Goal: Task Accomplishment & Management: Manage account settings

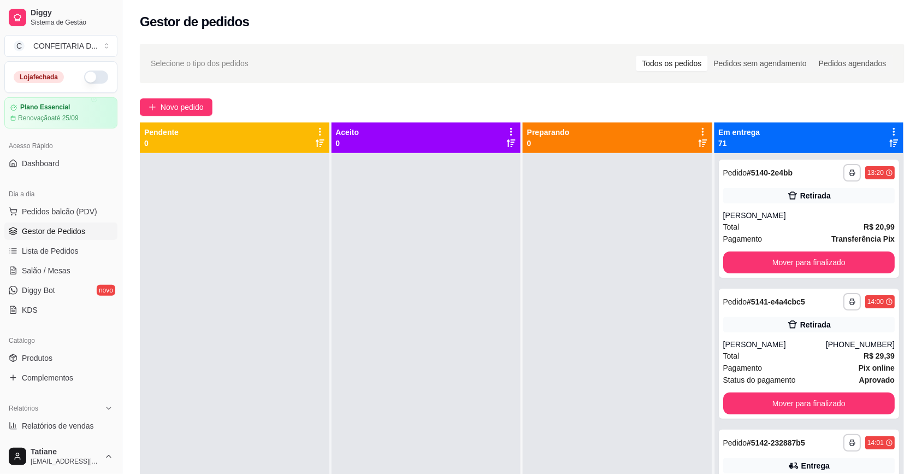
click at [889, 132] on icon at bounding box center [894, 132] width 10 height 10
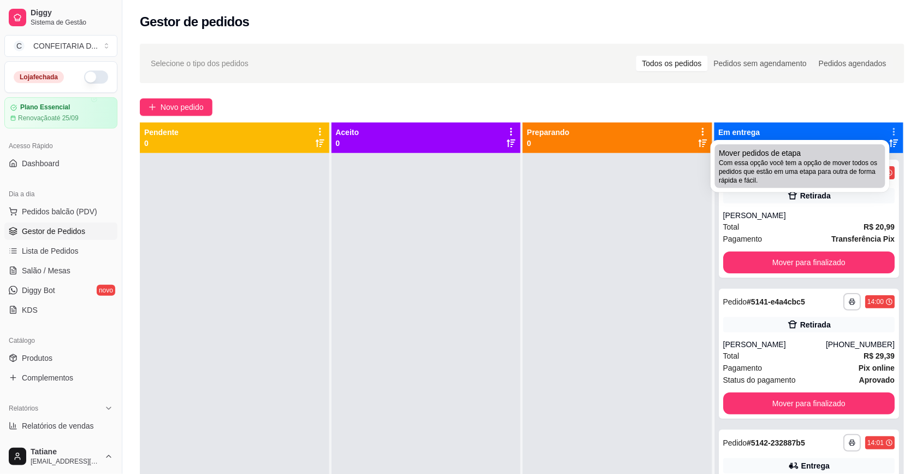
click at [776, 154] on span "Mover pedidos de etapa" at bounding box center [760, 152] width 82 height 11
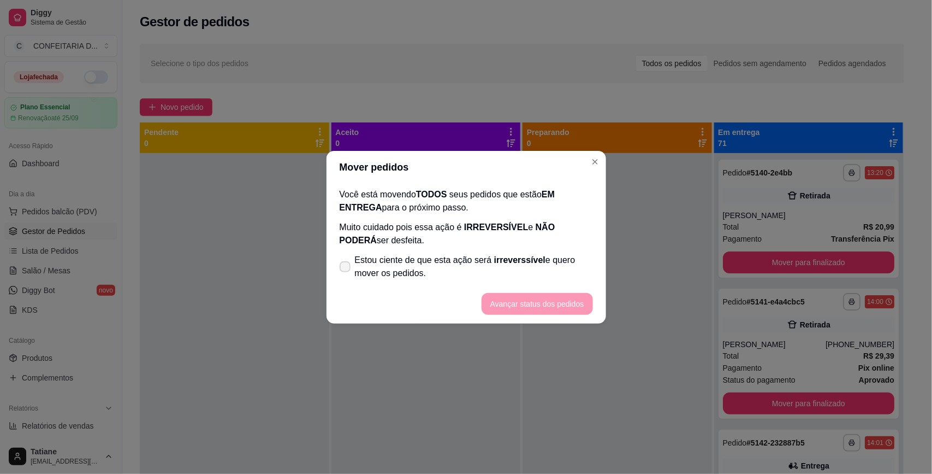
click at [459, 268] on span "Estou ciente de que esta ação será irreverssível e quero mover os pedidos." at bounding box center [474, 266] width 238 height 26
click at [346, 268] on input "Estou ciente de que esta ação será irreverssível e quero mover os pedidos." at bounding box center [342, 271] width 7 height 7
checkbox input "true"
click at [524, 304] on button "Avançar status dos pedidos" at bounding box center [537, 303] width 108 height 21
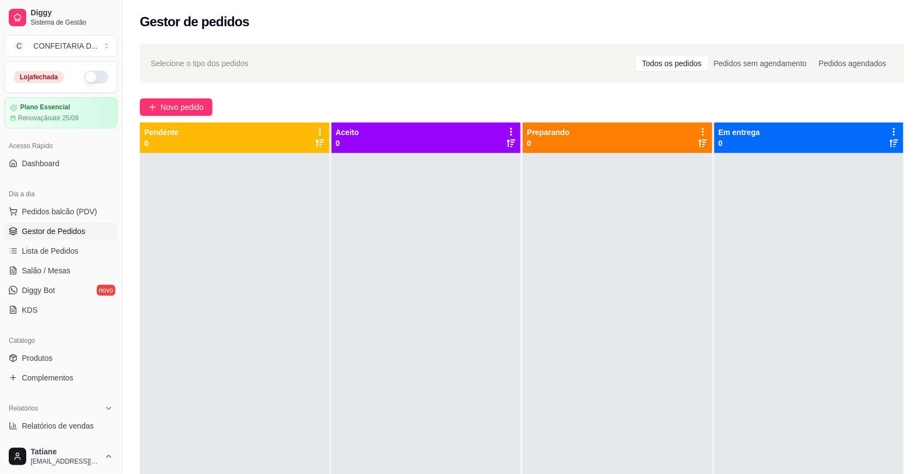
click at [45, 251] on span "Lista de Pedidos" at bounding box center [50, 250] width 57 height 11
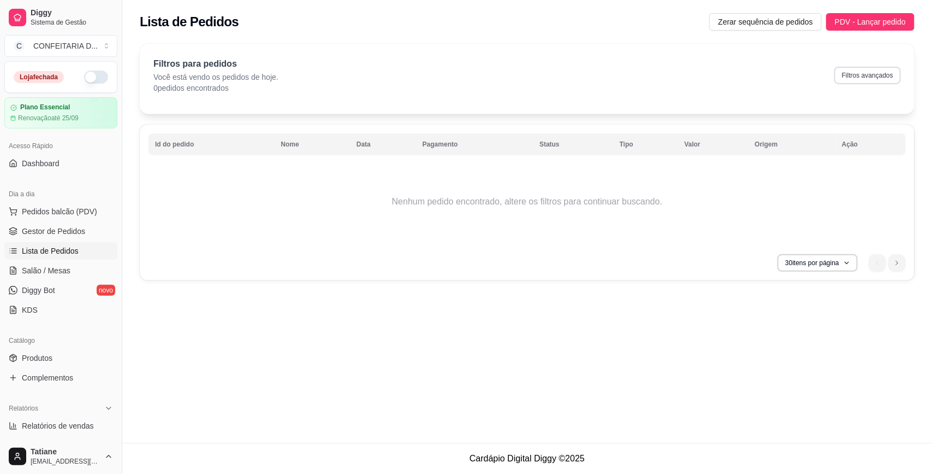
click at [860, 78] on button "Filtros avançados" at bounding box center [868, 75] width 67 height 17
select select "0"
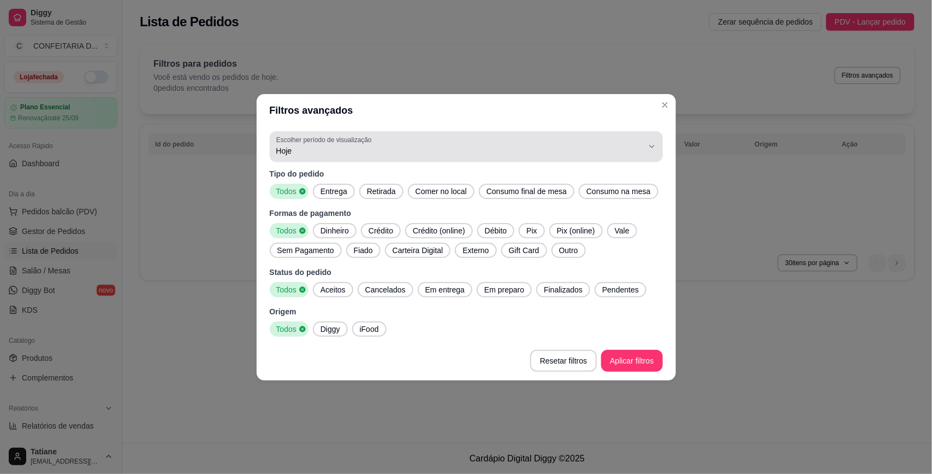
click at [376, 157] on div "Hoje" at bounding box center [459, 146] width 367 height 22
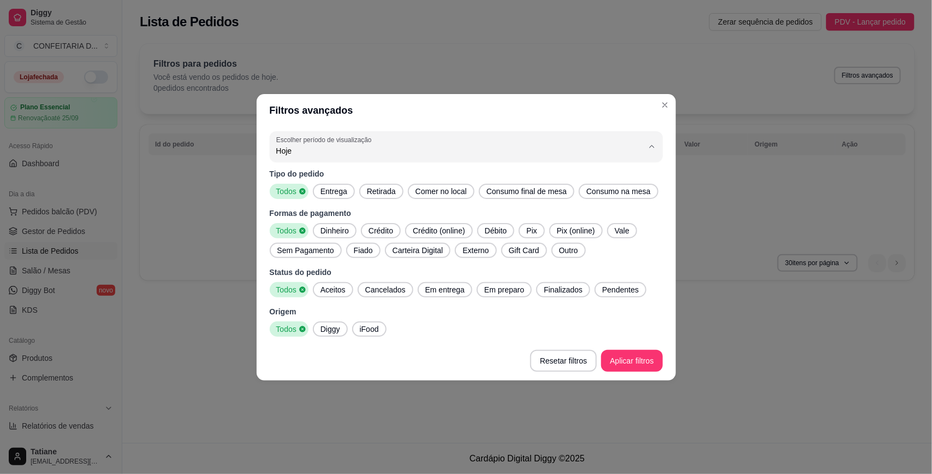
click at [391, 292] on li "Customizado" at bounding box center [466, 283] width 369 height 17
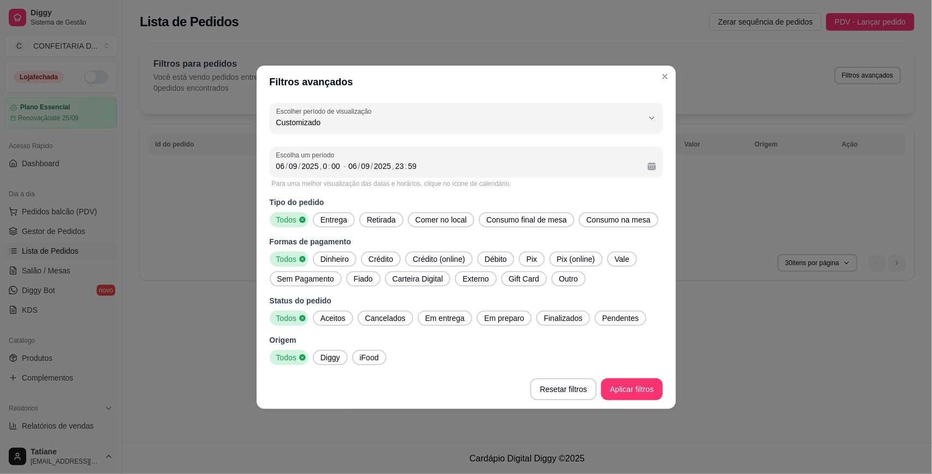
type input "-1"
select select "-1"
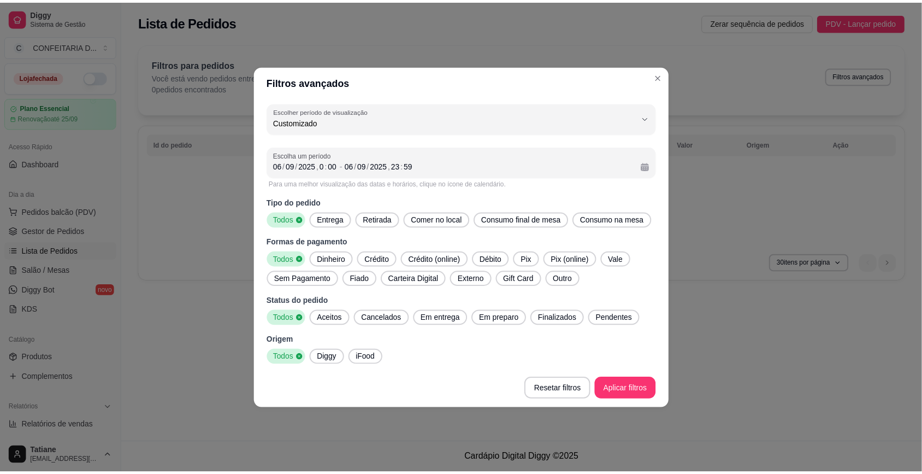
scroll to position [10, 0]
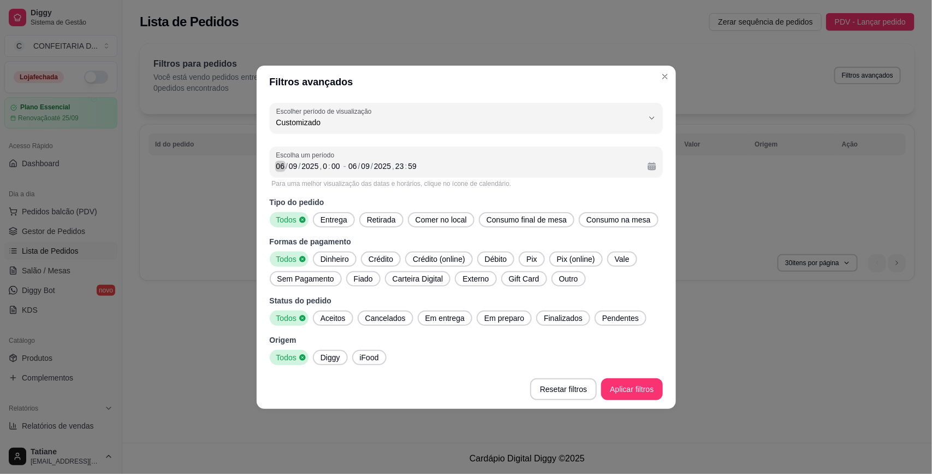
click at [282, 162] on div "06" at bounding box center [280, 166] width 11 height 11
click at [351, 168] on div "06" at bounding box center [352, 166] width 11 height 11
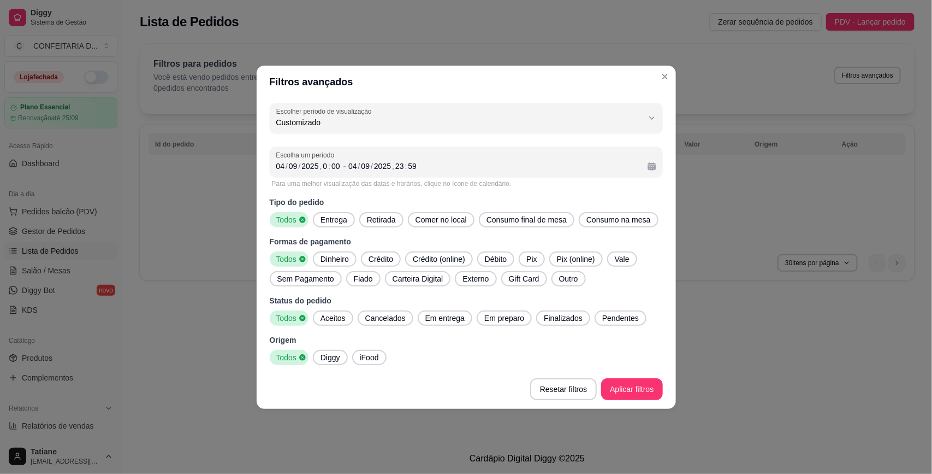
click at [318, 219] on span "Entrega" at bounding box center [334, 219] width 36 height 11
click at [334, 257] on span "Dinheiro" at bounding box center [334, 258] width 37 height 11
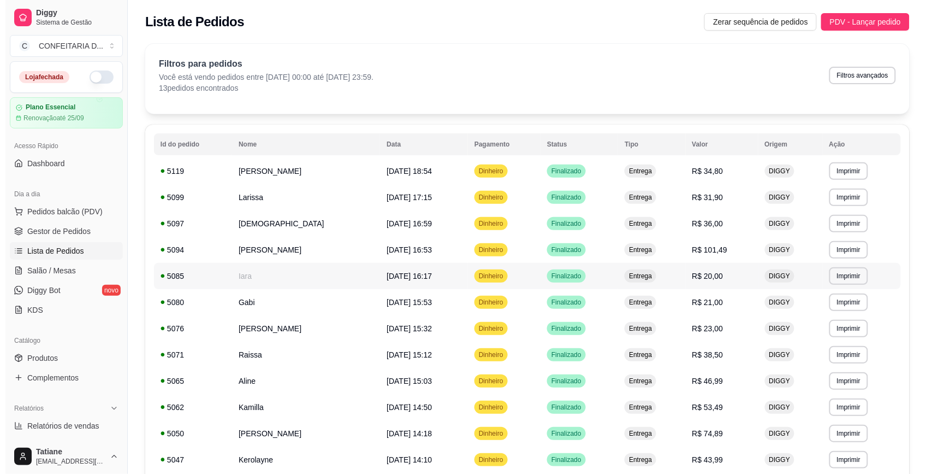
scroll to position [104, 0]
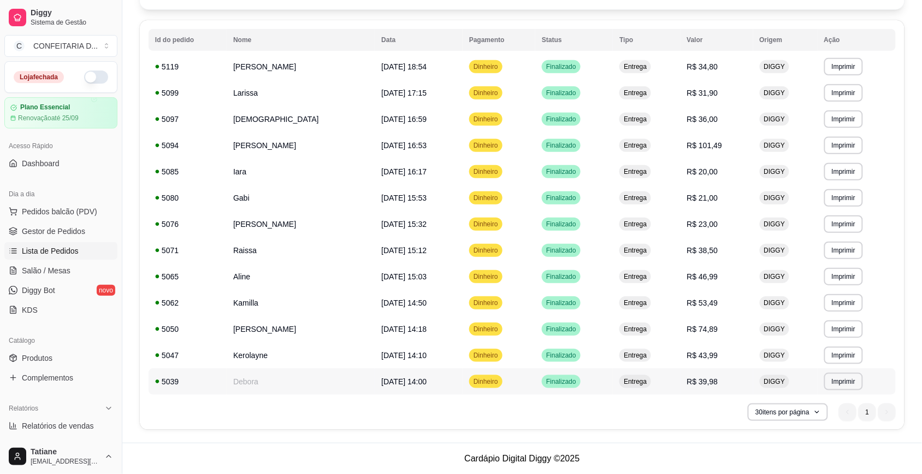
click at [452, 376] on td "[DATE] 14:00" at bounding box center [419, 381] width 88 height 26
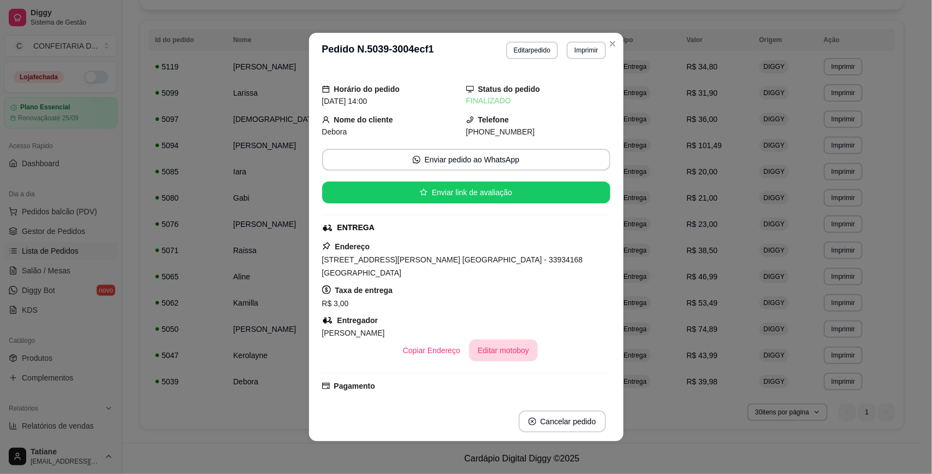
scroll to position [132, 0]
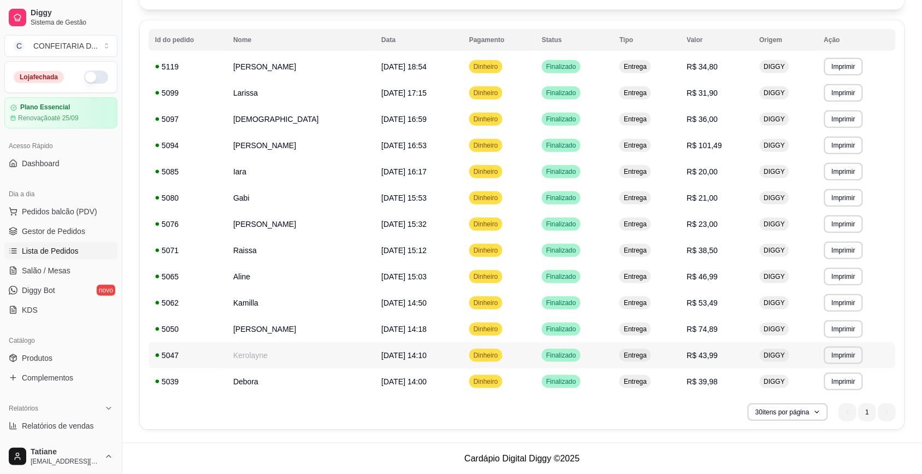
click at [268, 358] on td "Kerolayne" at bounding box center [301, 355] width 148 height 26
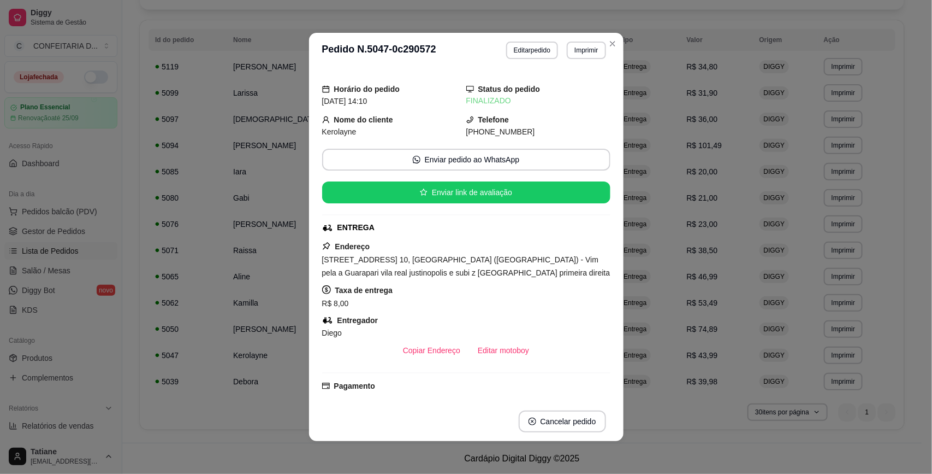
scroll to position [179, 0]
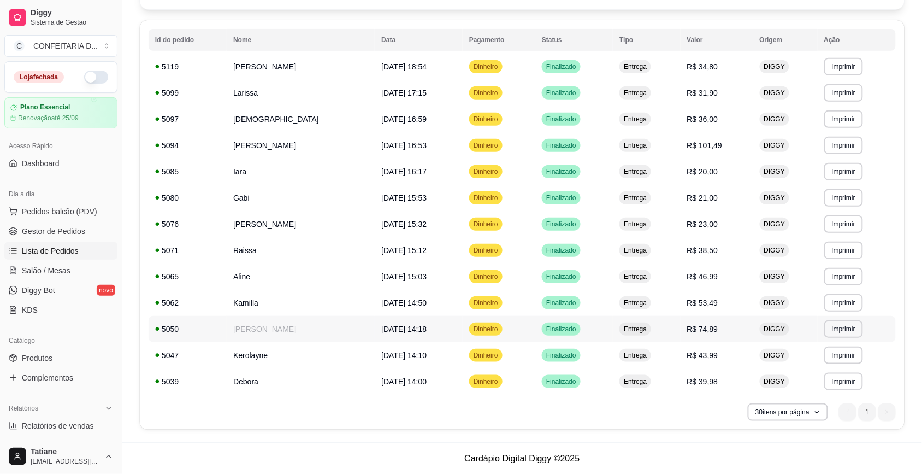
click at [246, 332] on td "[PERSON_NAME]" at bounding box center [301, 329] width 148 height 26
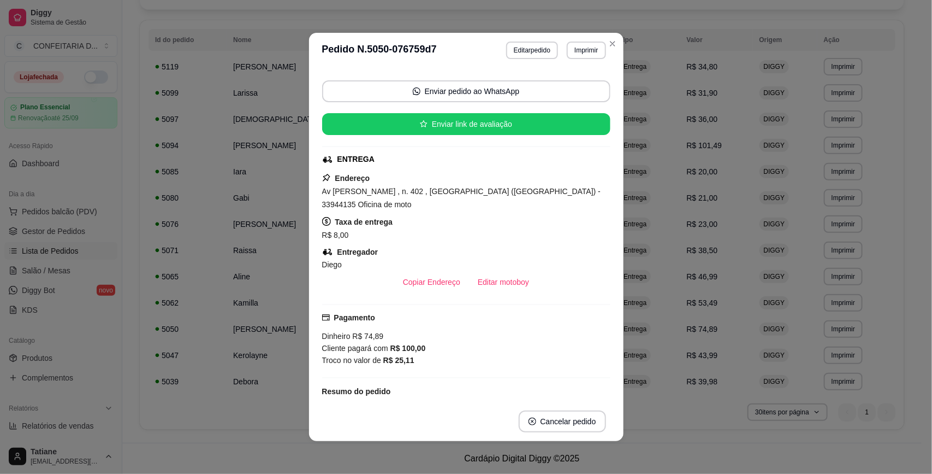
scroll to position [205, 0]
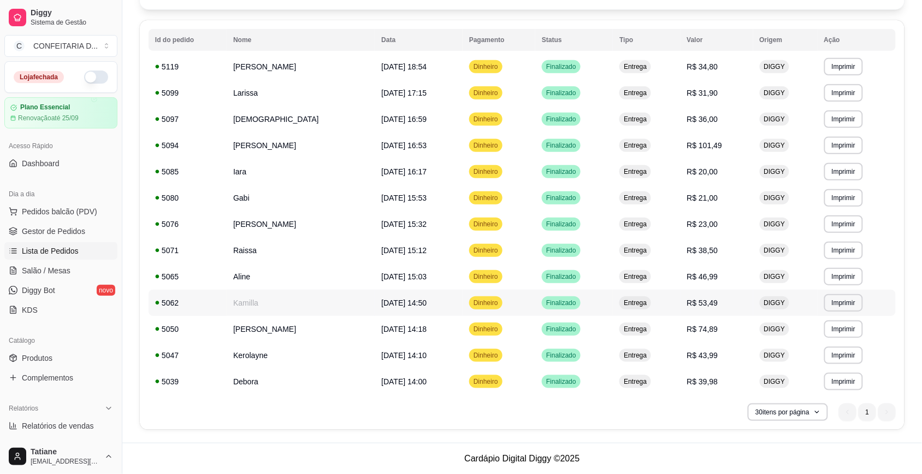
click at [261, 302] on td "Kamilla" at bounding box center [301, 303] width 148 height 26
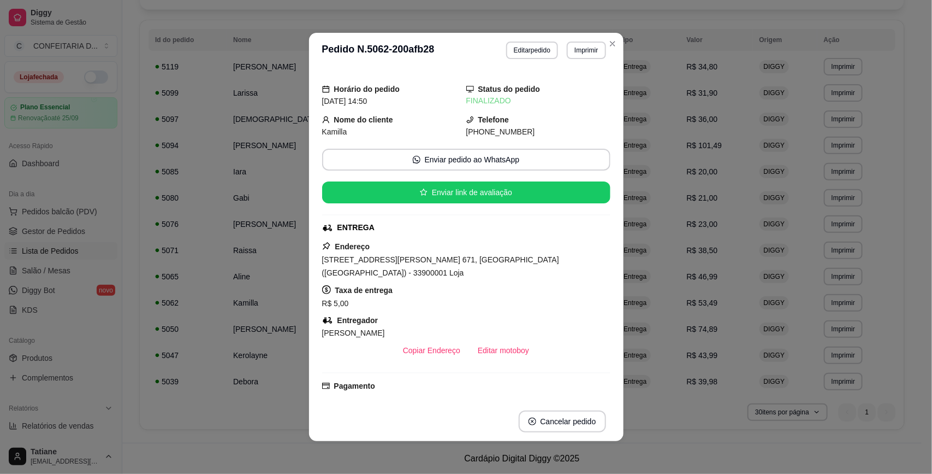
scroll to position [137, 0]
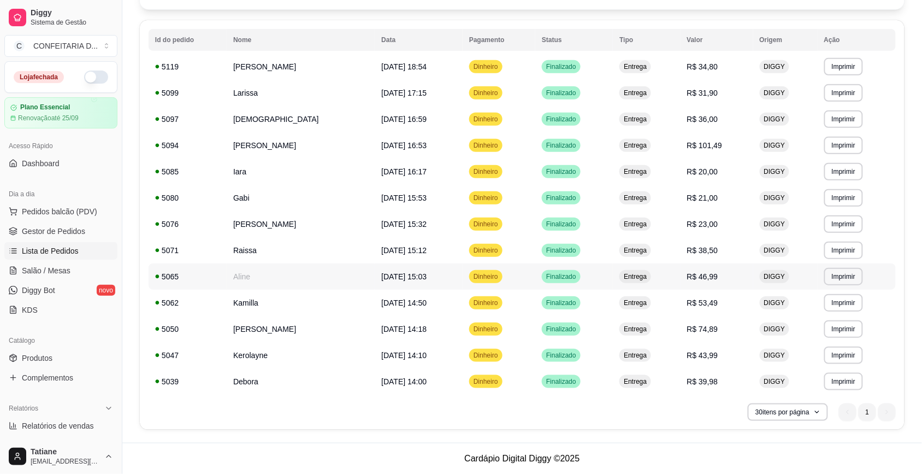
click at [250, 281] on td "Aline" at bounding box center [301, 276] width 148 height 26
click at [244, 254] on td "Raissa" at bounding box center [301, 250] width 148 height 26
click at [261, 224] on td "[PERSON_NAME]" at bounding box center [301, 224] width 148 height 26
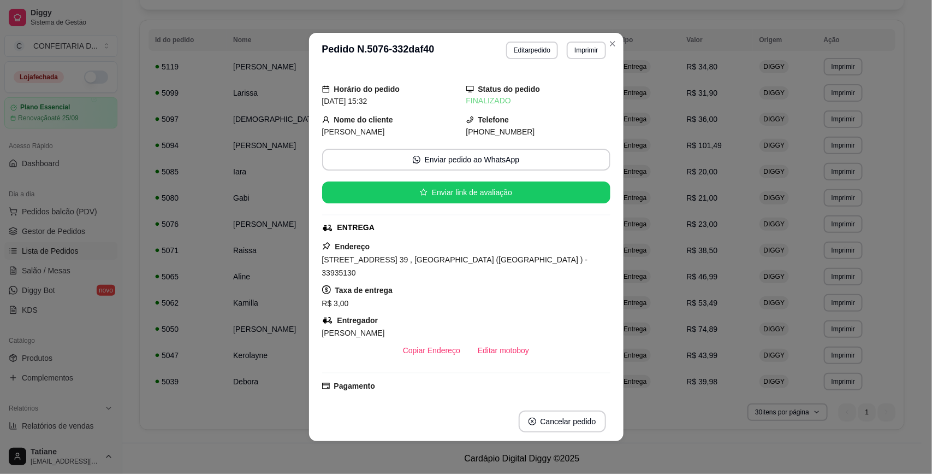
scroll to position [132, 0]
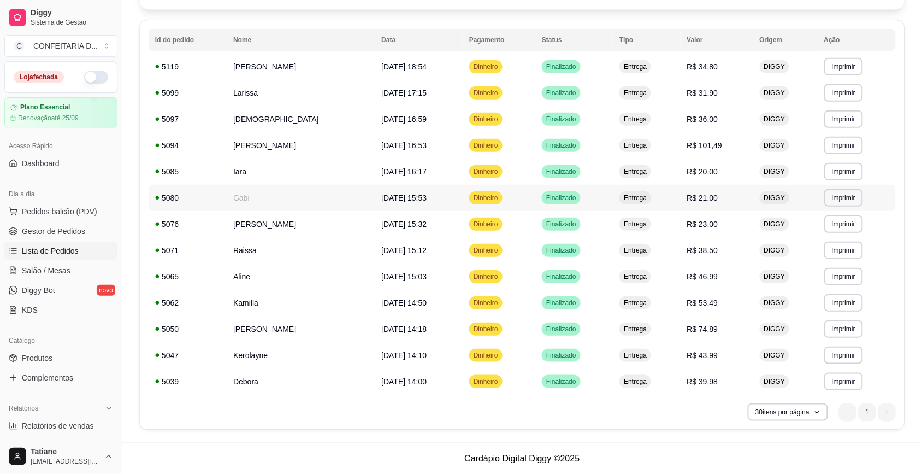
click at [244, 203] on td "Gabi" at bounding box center [301, 198] width 148 height 26
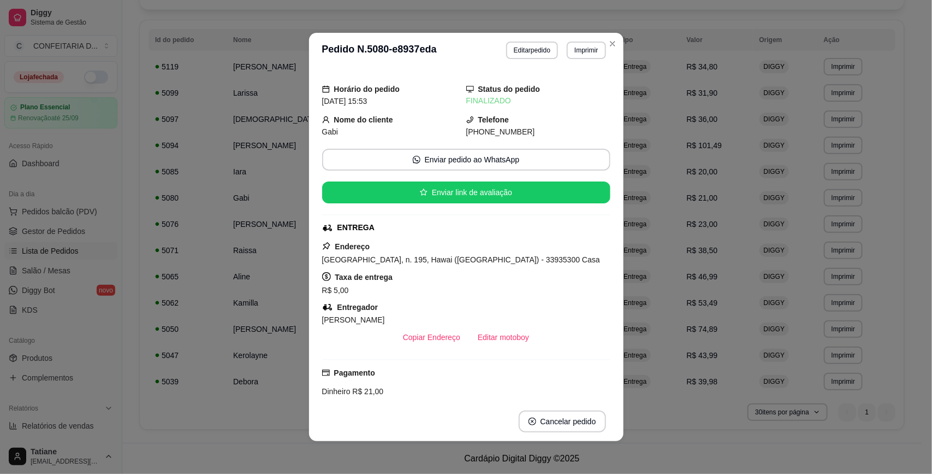
scroll to position [108, 0]
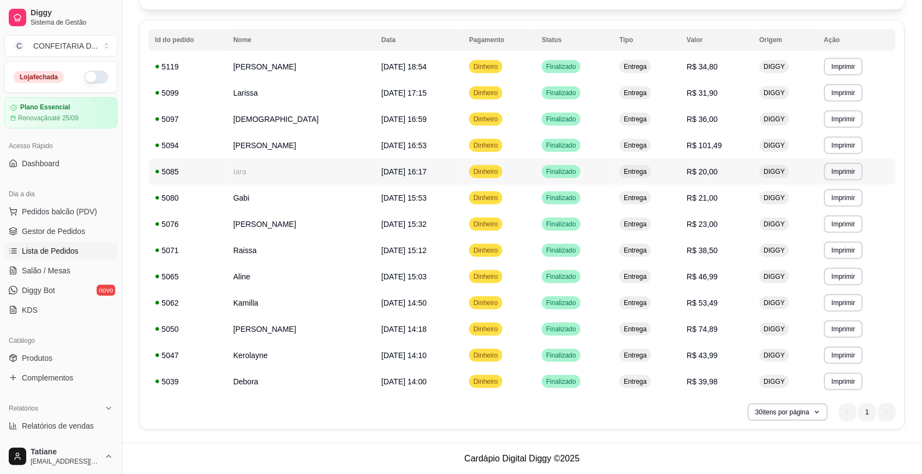
click at [246, 175] on td "Iara" at bounding box center [301, 171] width 148 height 26
click at [244, 129] on td "[DEMOGRAPHIC_DATA]" at bounding box center [301, 119] width 148 height 26
click at [245, 143] on td "[PERSON_NAME]" at bounding box center [301, 145] width 148 height 26
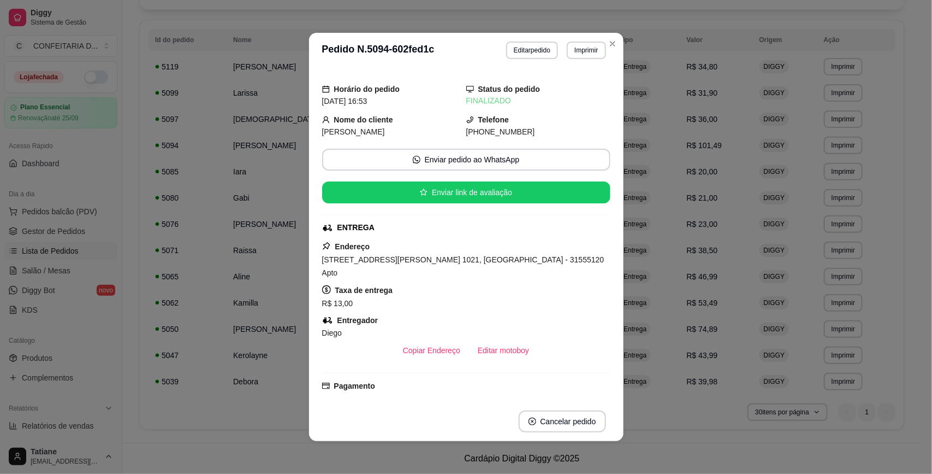
scroll to position [176, 0]
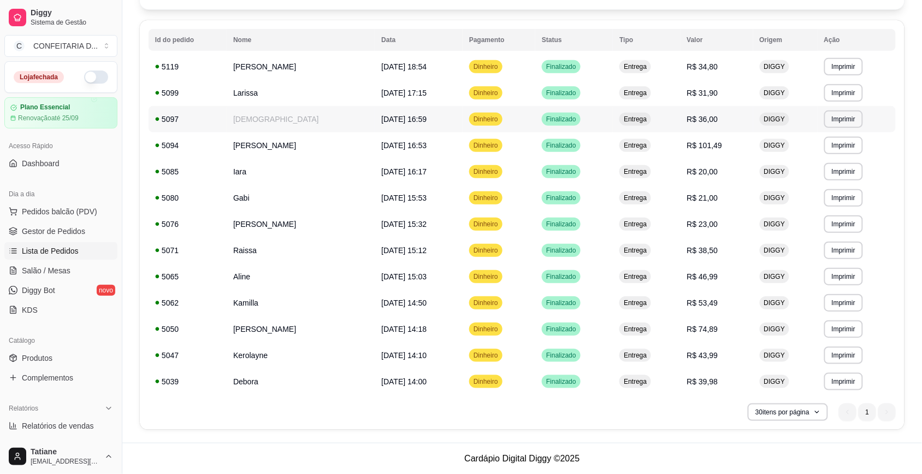
click at [249, 115] on td "[DEMOGRAPHIC_DATA]" at bounding box center [301, 119] width 148 height 26
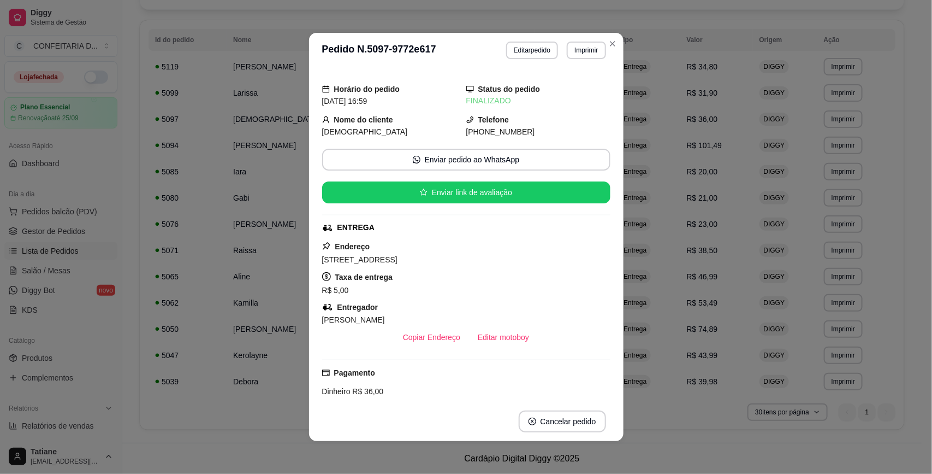
scroll to position [142, 0]
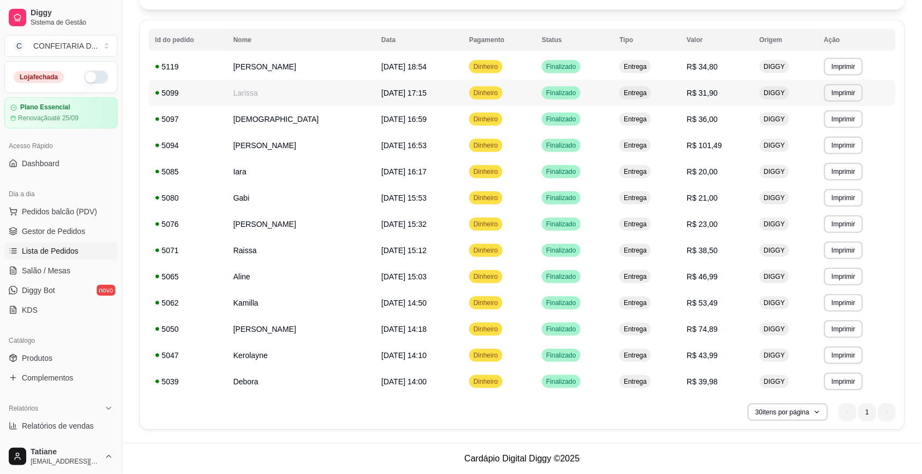
click at [243, 89] on td "Larissa" at bounding box center [301, 93] width 148 height 26
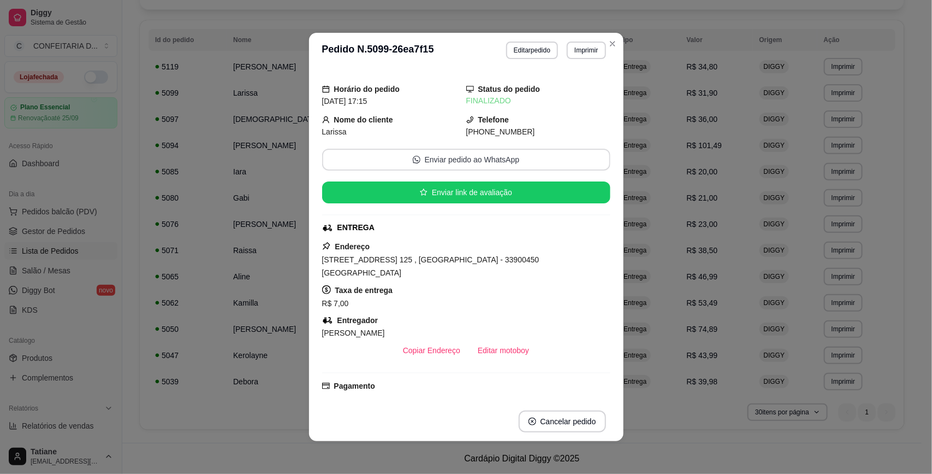
scroll to position [137, 0]
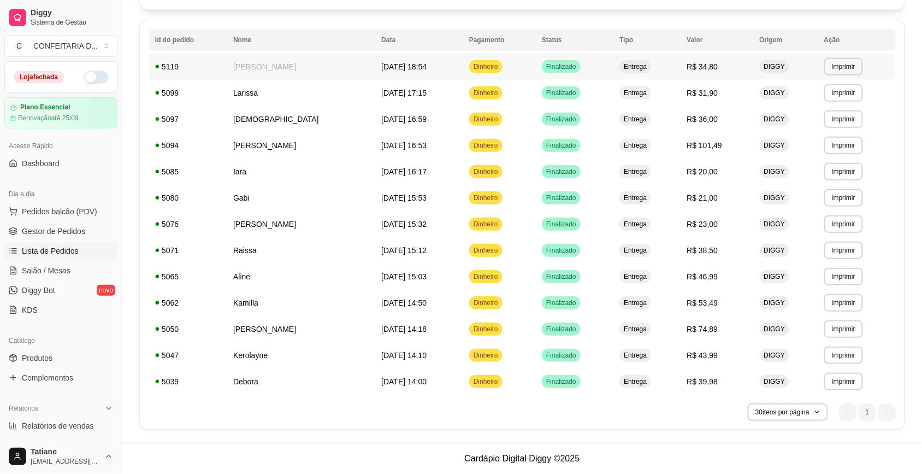
click at [258, 67] on td "[PERSON_NAME]" at bounding box center [301, 67] width 148 height 26
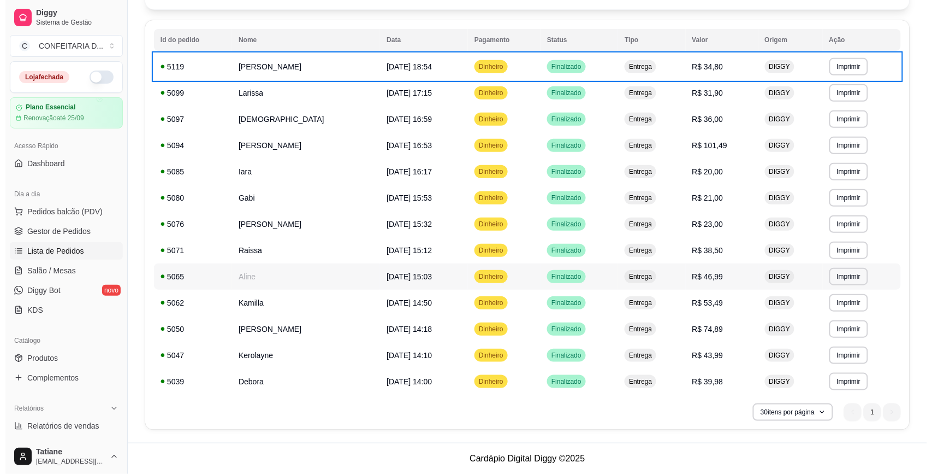
scroll to position [0, 0]
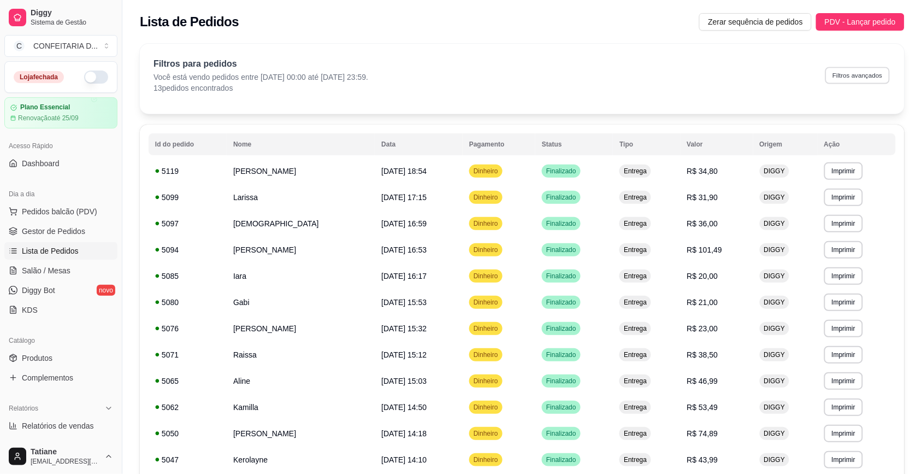
click at [851, 74] on button "Filtros avançados" at bounding box center [857, 75] width 64 height 17
select select "-1"
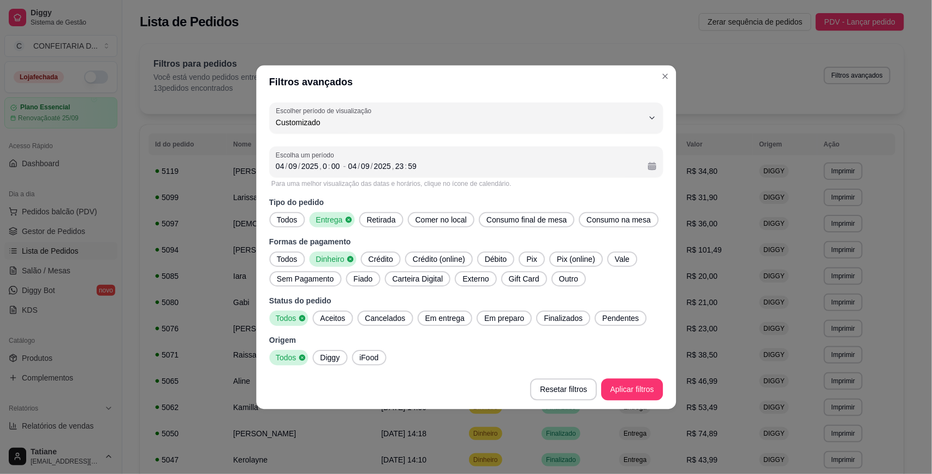
scroll to position [10, 0]
click at [279, 161] on div "04" at bounding box center [280, 166] width 11 height 11
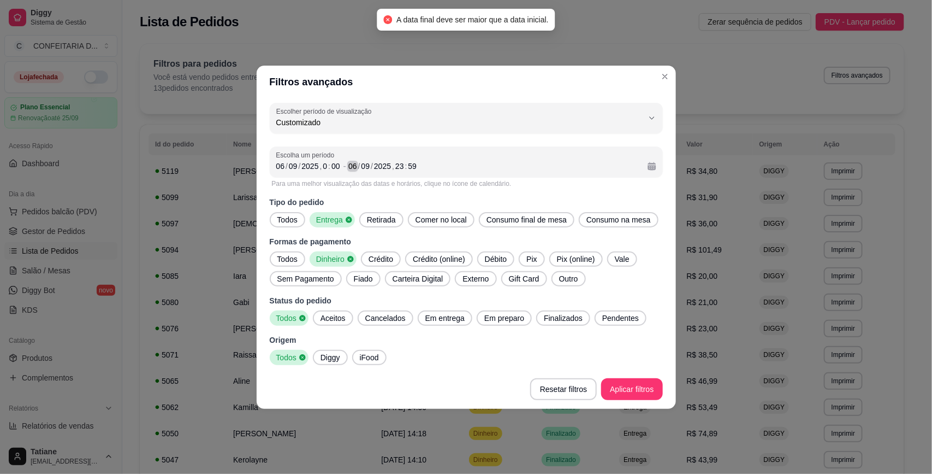
click at [351, 165] on div "06" at bounding box center [352, 166] width 11 height 11
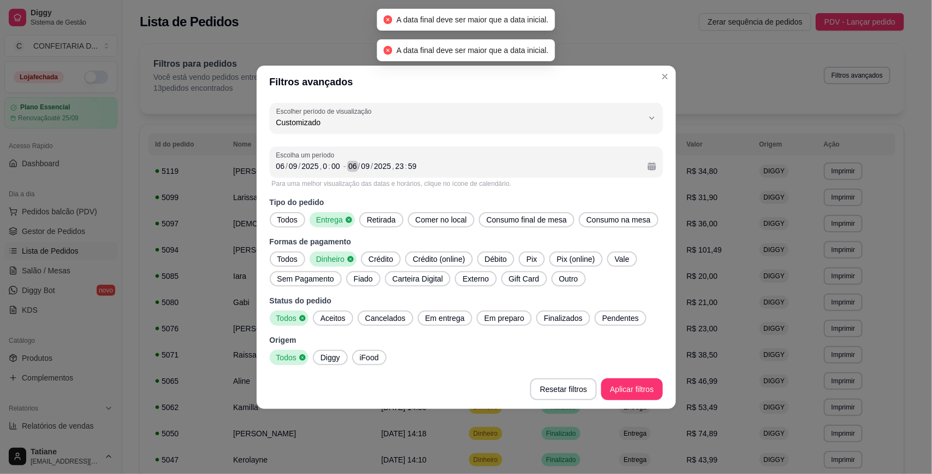
click at [351, 164] on div "06" at bounding box center [352, 166] width 11 height 11
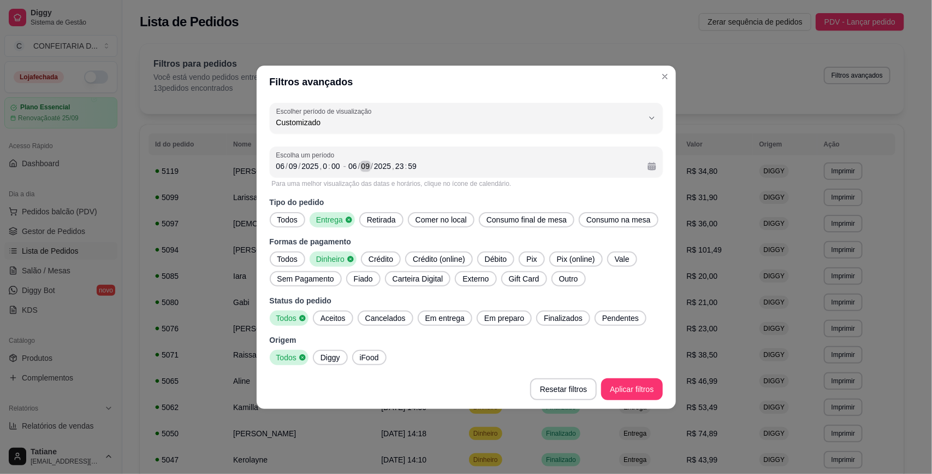
click at [364, 164] on div "09" at bounding box center [366, 166] width 11 height 11
click at [421, 162] on div "[DATE] 23 : 59" at bounding box center [494, 166] width 290 height 13
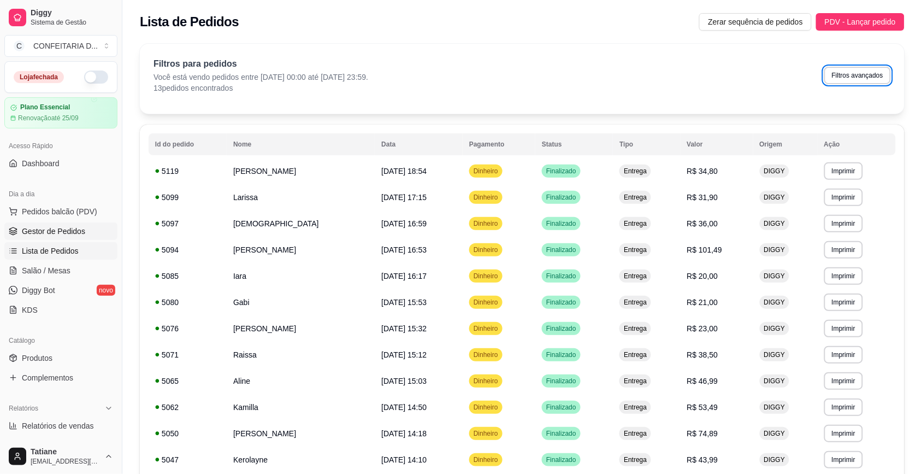
click at [58, 229] on span "Gestor de Pedidos" at bounding box center [53, 231] width 63 height 11
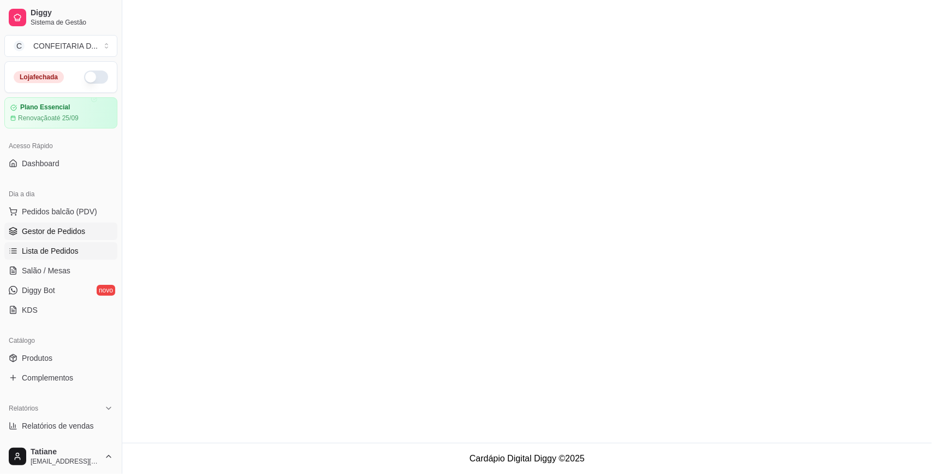
click at [61, 250] on span "Lista de Pedidos" at bounding box center [50, 250] width 57 height 11
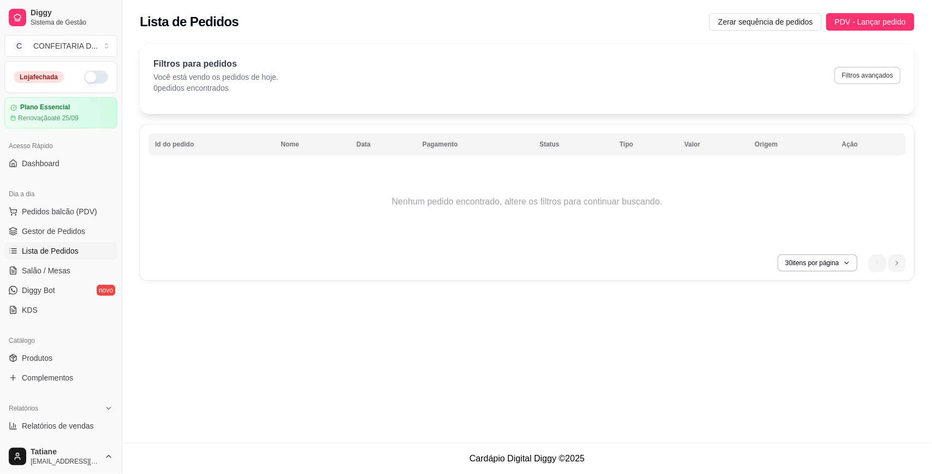
click at [845, 78] on button "Filtros avançados" at bounding box center [868, 75] width 67 height 17
select select "0"
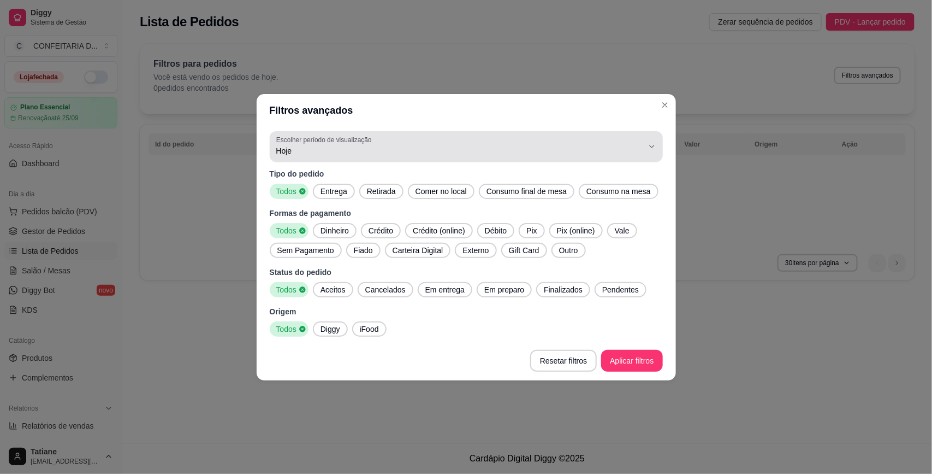
click at [348, 150] on span "Hoje" at bounding box center [459, 150] width 367 height 11
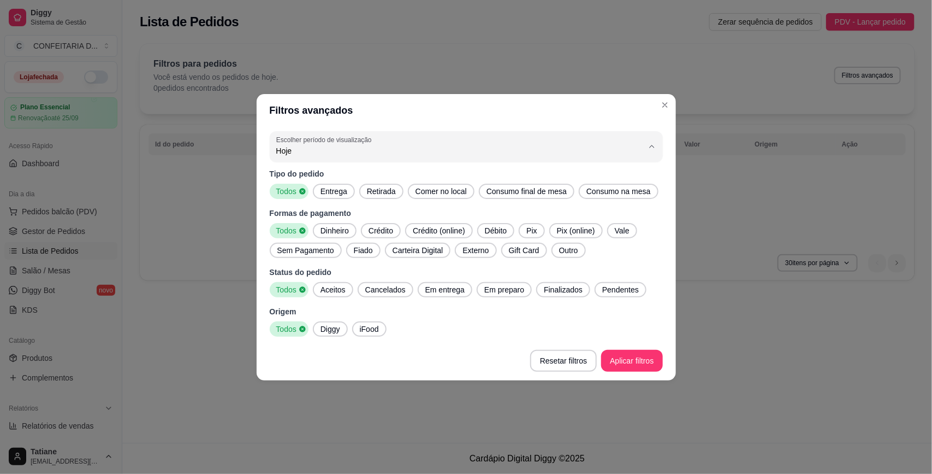
click at [299, 283] on span "Customizado" at bounding box center [461, 283] width 350 height 10
type input "-1"
select select "-1"
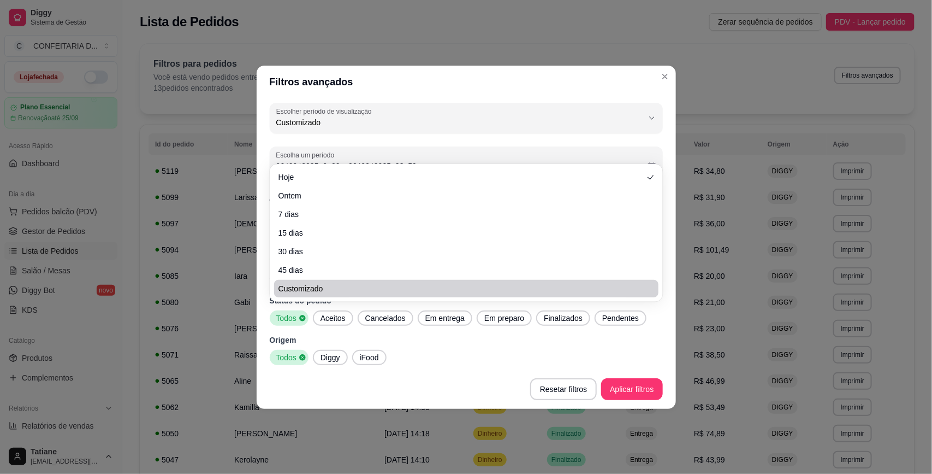
scroll to position [10, 0]
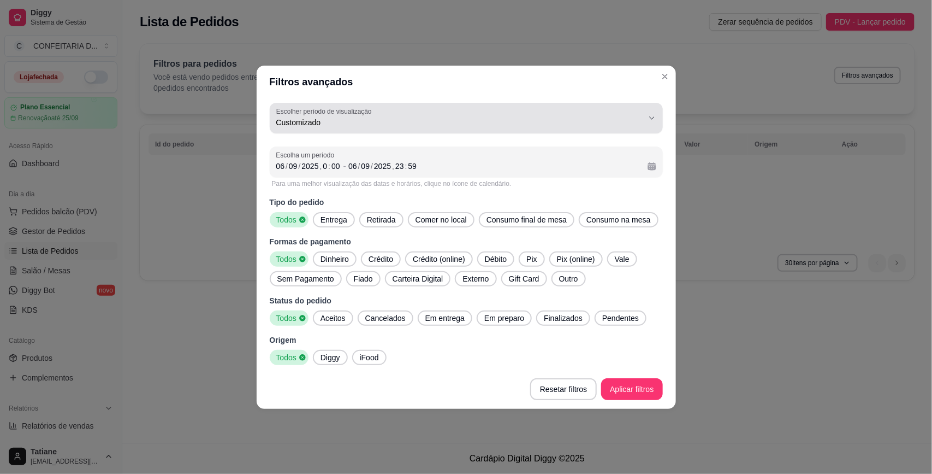
click at [312, 120] on span "Customizado" at bounding box center [459, 122] width 367 height 11
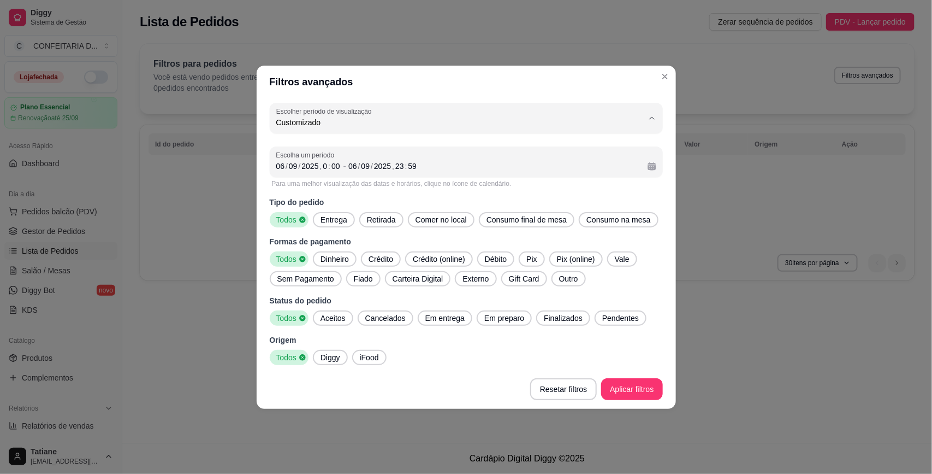
click at [297, 173] on li "Ontem" at bounding box center [466, 165] width 369 height 17
type input "1"
select select "1"
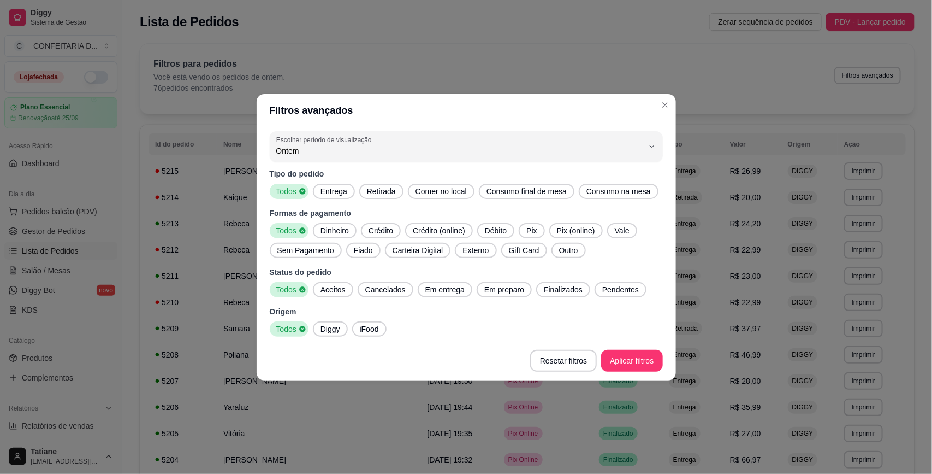
click at [331, 194] on span "Entrega" at bounding box center [334, 191] width 36 height 11
click at [337, 233] on span "Dinheiro" at bounding box center [334, 230] width 37 height 11
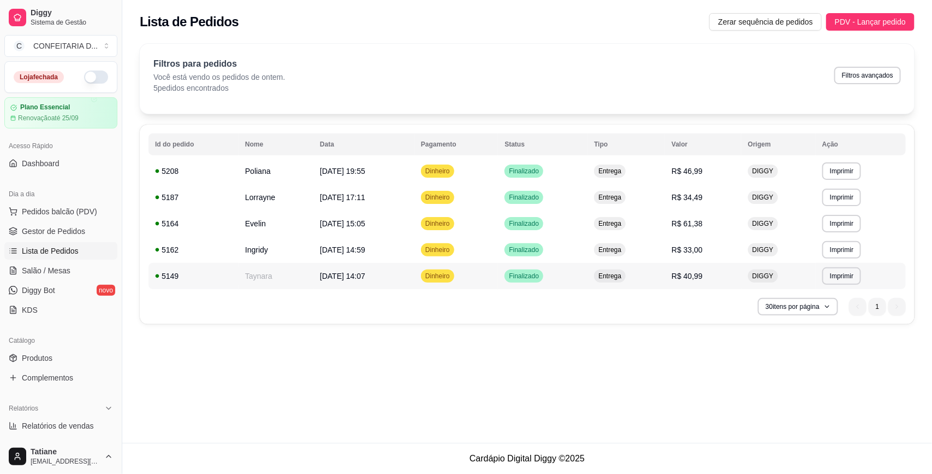
click at [356, 274] on span "[DATE] 14:07" at bounding box center [342, 276] width 45 height 9
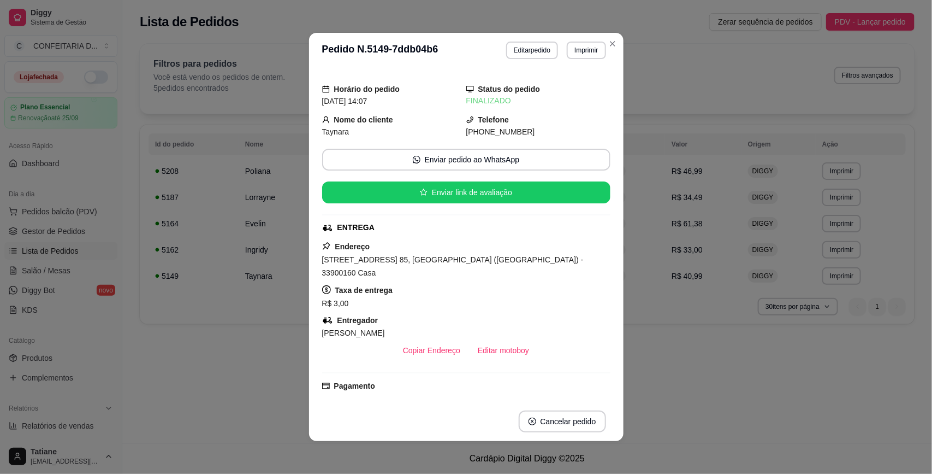
scroll to position [68, 0]
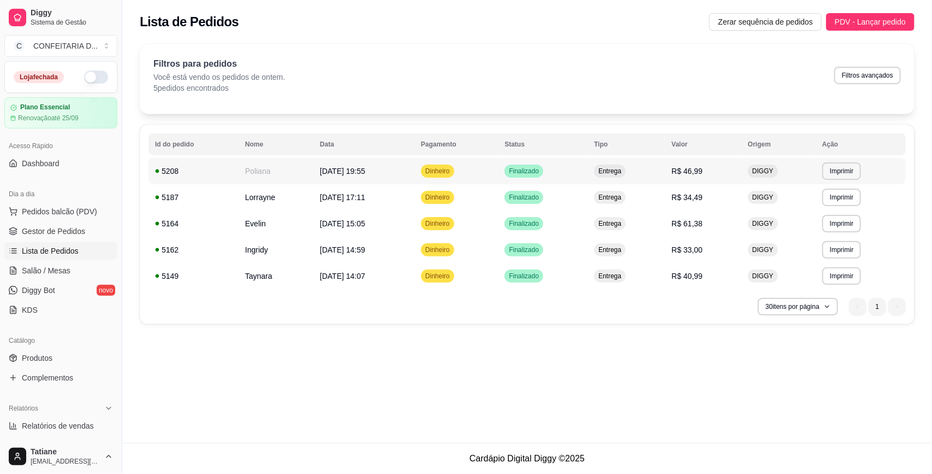
click at [293, 172] on td "Poliana" at bounding box center [276, 171] width 75 height 26
click at [268, 272] on td "Taynara" at bounding box center [276, 276] width 75 height 26
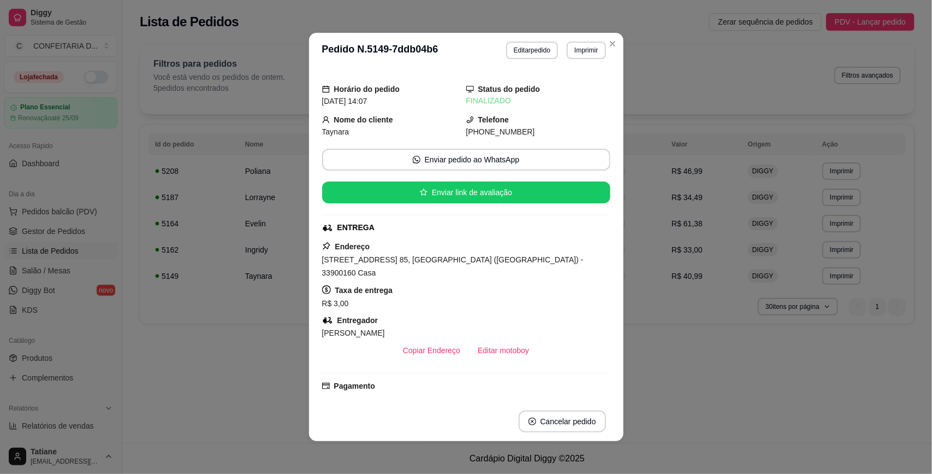
scroll to position [142, 0]
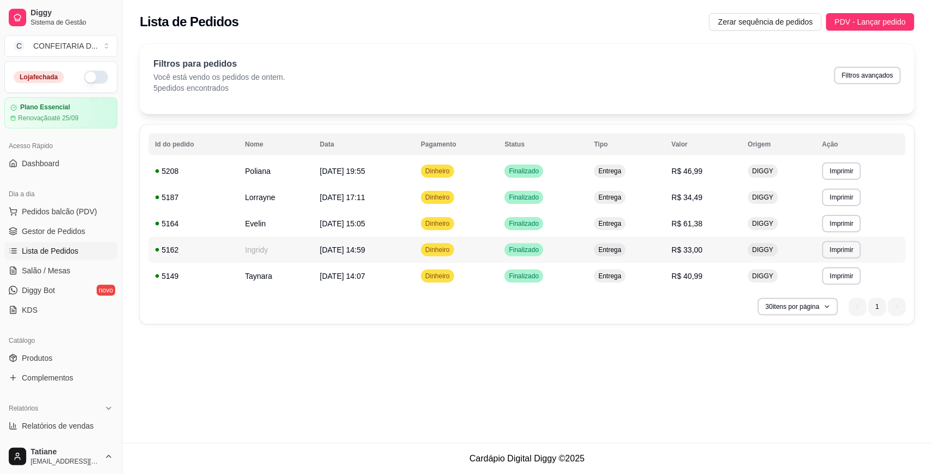
click at [252, 245] on td "Ingridy" at bounding box center [276, 250] width 75 height 26
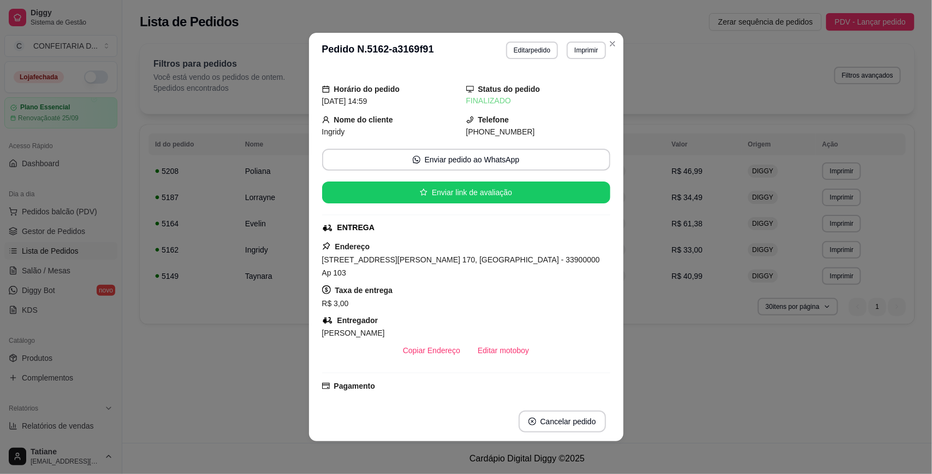
scroll to position [68, 0]
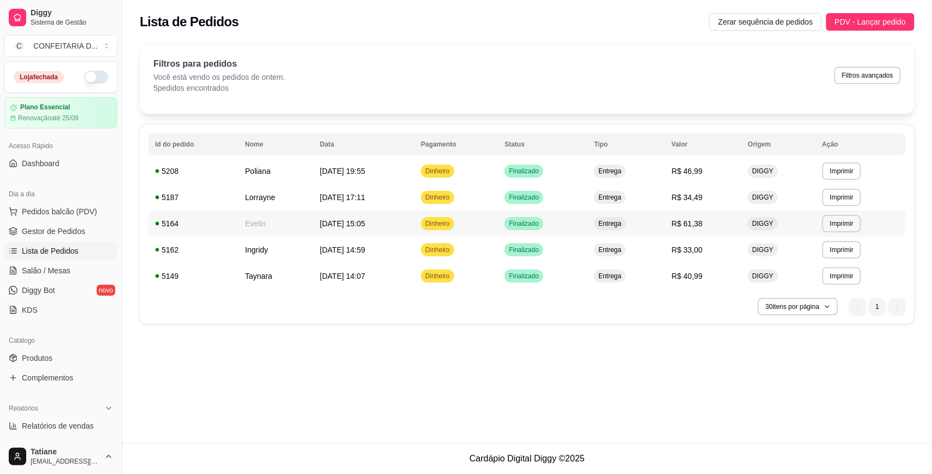
click at [254, 225] on td "Evelin" at bounding box center [276, 223] width 75 height 26
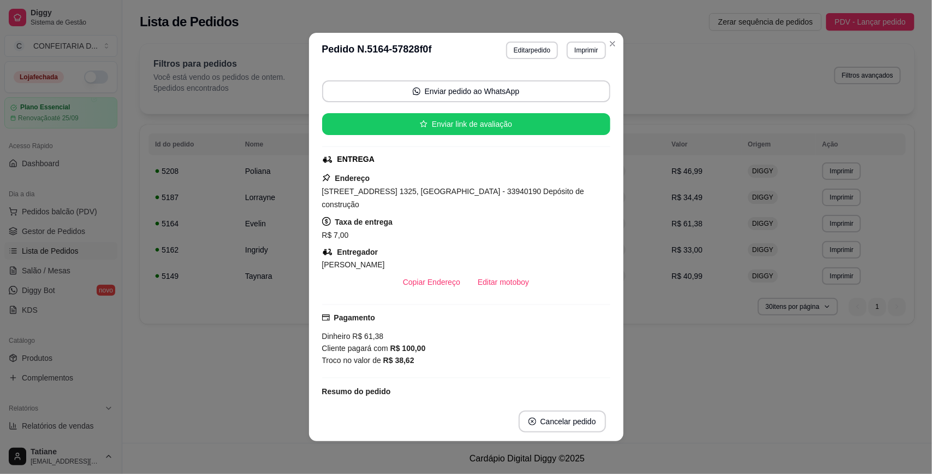
scroll to position [137, 0]
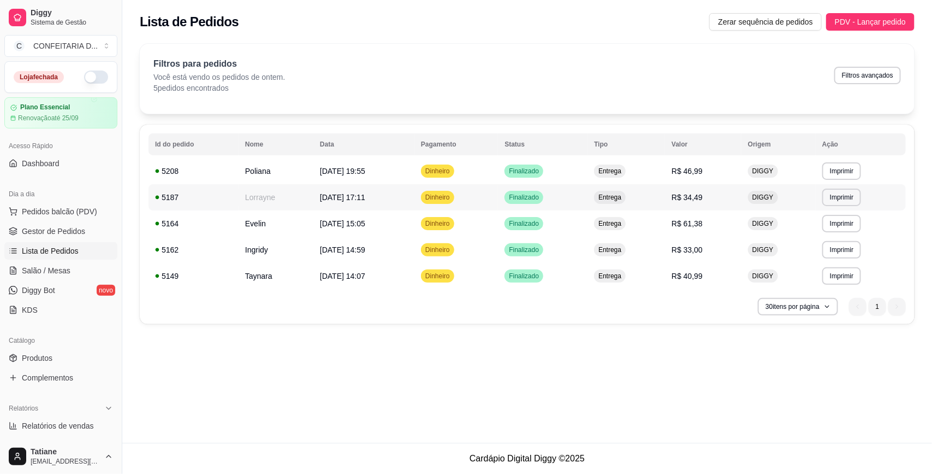
click at [255, 193] on td "Lorrayne" at bounding box center [276, 197] width 75 height 26
click at [265, 167] on td "Poliana" at bounding box center [276, 171] width 75 height 26
click at [54, 233] on span "Gestor de Pedidos" at bounding box center [53, 231] width 63 height 11
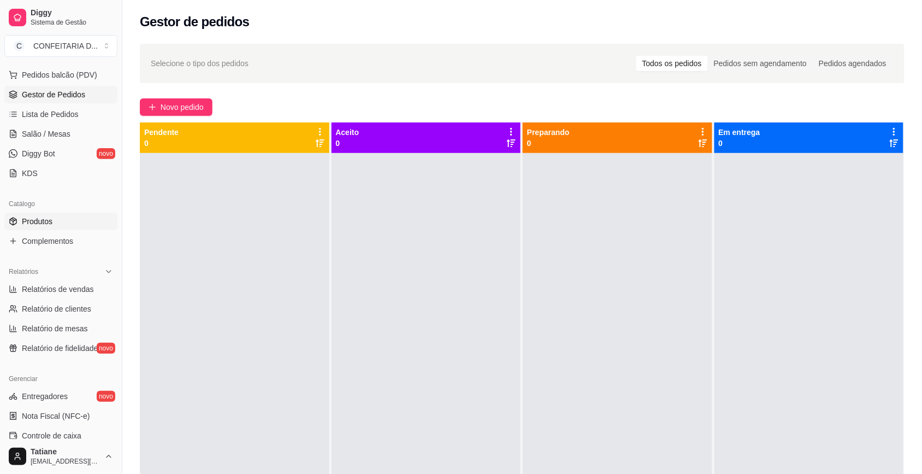
scroll to position [205, 0]
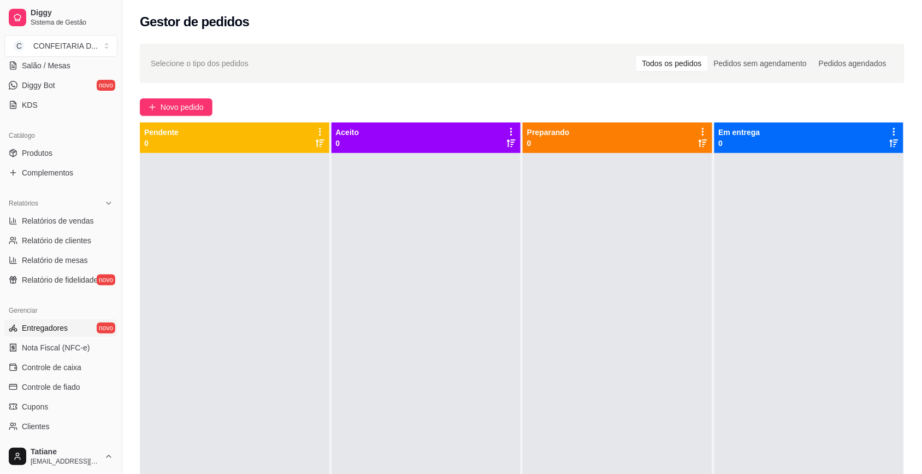
click at [69, 329] on link "Entregadores novo" at bounding box center [60, 327] width 113 height 17
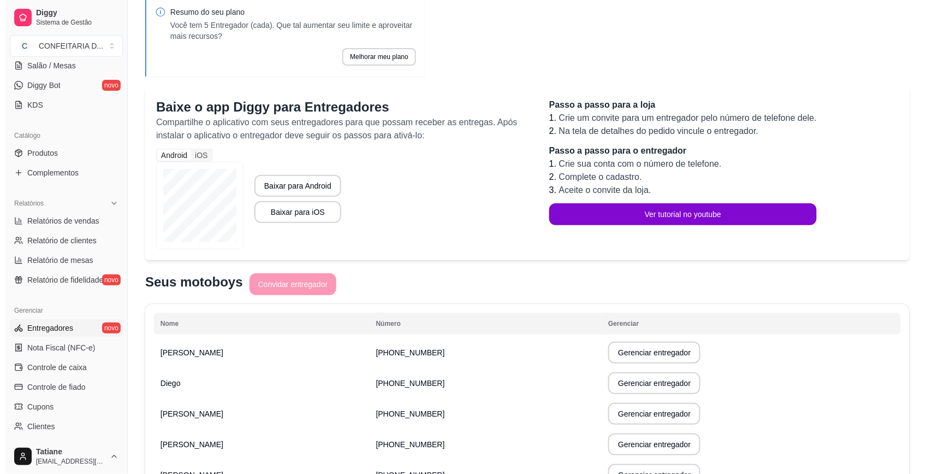
scroll to position [121, 0]
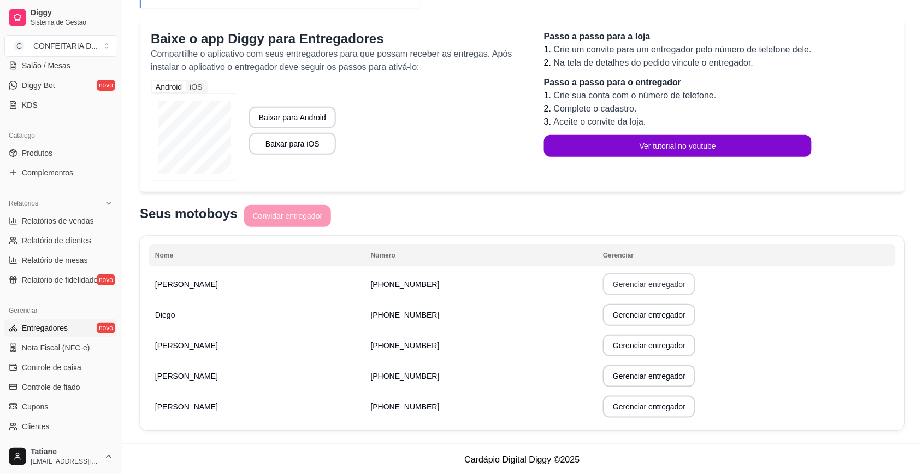
click at [615, 288] on button "Gerenciar entregador" at bounding box center [649, 284] width 92 height 22
select select "30"
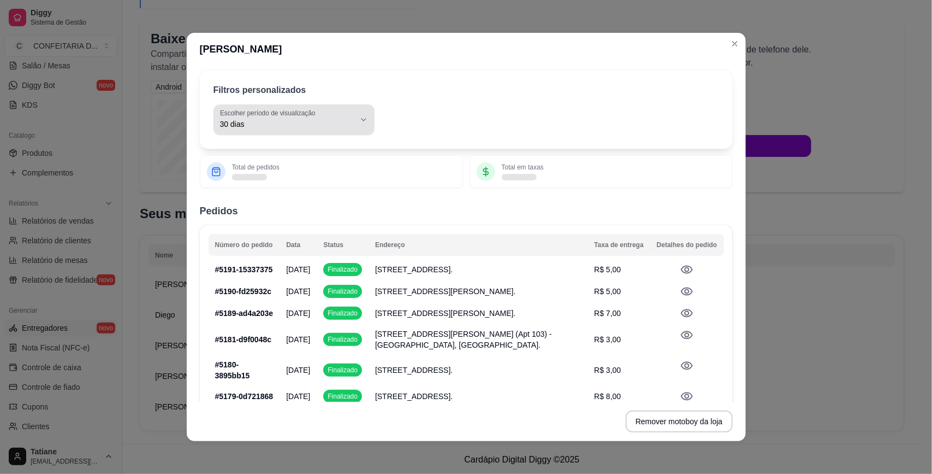
click at [276, 122] on span "30 dias" at bounding box center [287, 124] width 135 height 11
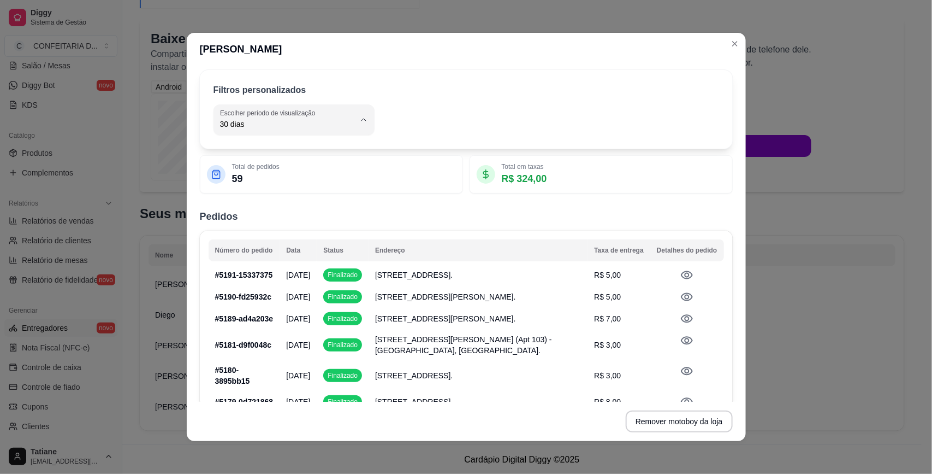
click at [241, 165] on span "Ontem" at bounding box center [282, 168] width 124 height 10
type input "1"
select select "1"
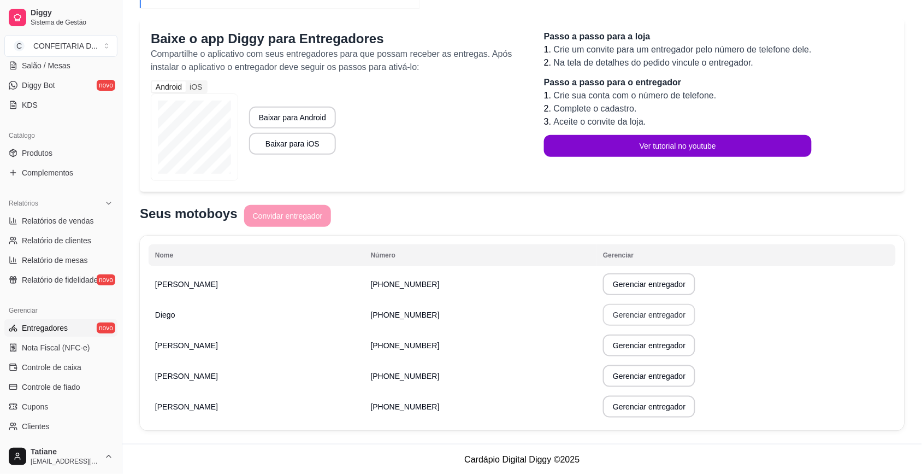
click at [612, 310] on button "Gerenciar entregador" at bounding box center [649, 315] width 92 height 22
select select "30"
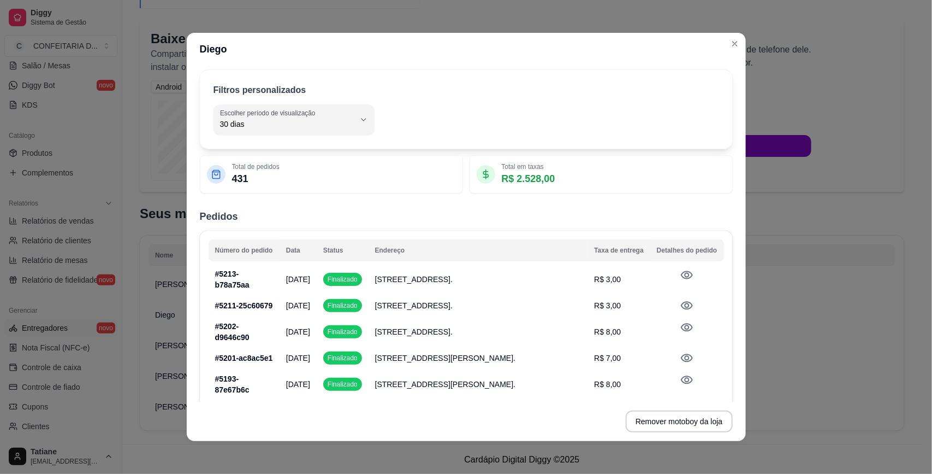
click at [257, 123] on span "30 dias" at bounding box center [287, 124] width 135 height 11
click at [239, 164] on span "Ontem" at bounding box center [282, 168] width 124 height 10
type input "1"
select select "1"
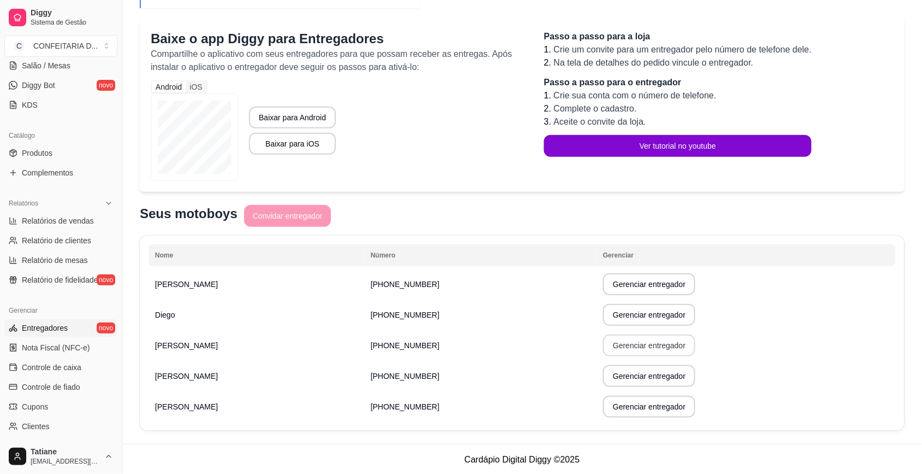
click at [604, 342] on button "Gerenciar entregador" at bounding box center [649, 345] width 92 height 22
select select "30"
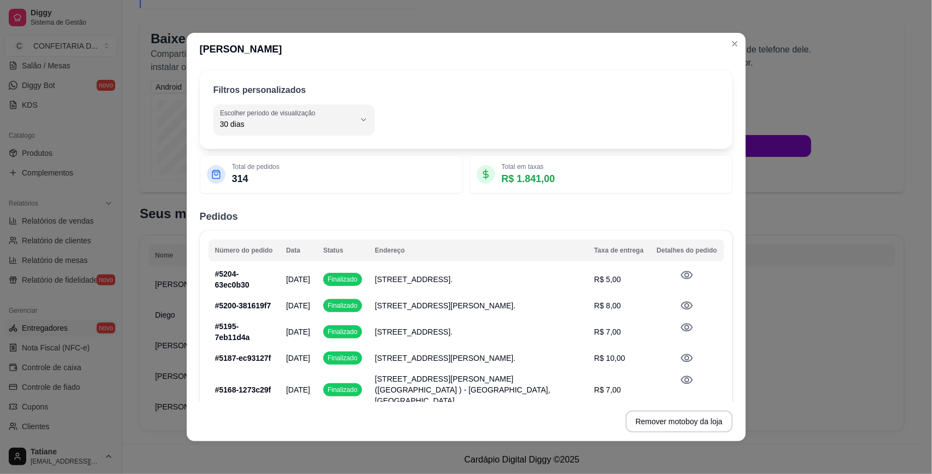
click at [283, 141] on div "Filtros personalizados 30 Escolher período de visualização Hoje Ontem 7 dias 15…" at bounding box center [466, 109] width 533 height 79
click at [279, 127] on span "30 dias" at bounding box center [287, 124] width 135 height 11
click at [241, 168] on span "Ontem" at bounding box center [282, 168] width 124 height 10
type input "1"
select select "1"
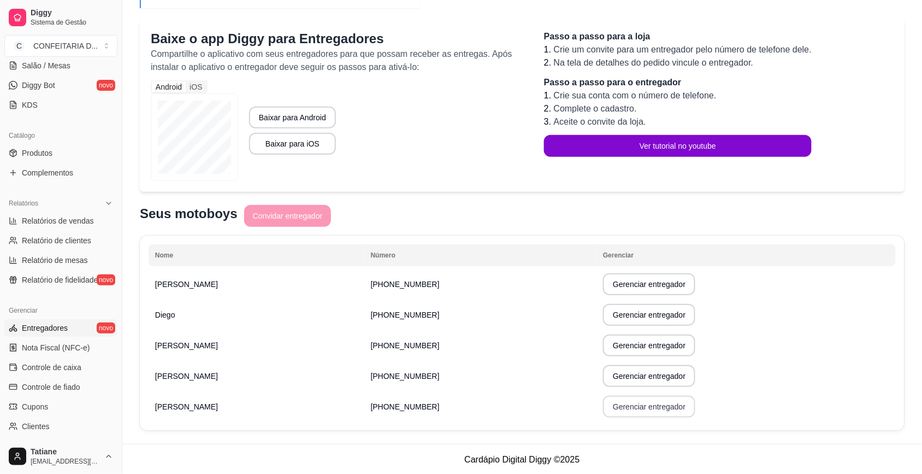
click at [618, 407] on button "Gerenciar entregador" at bounding box center [649, 407] width 92 height 22
select select "30"
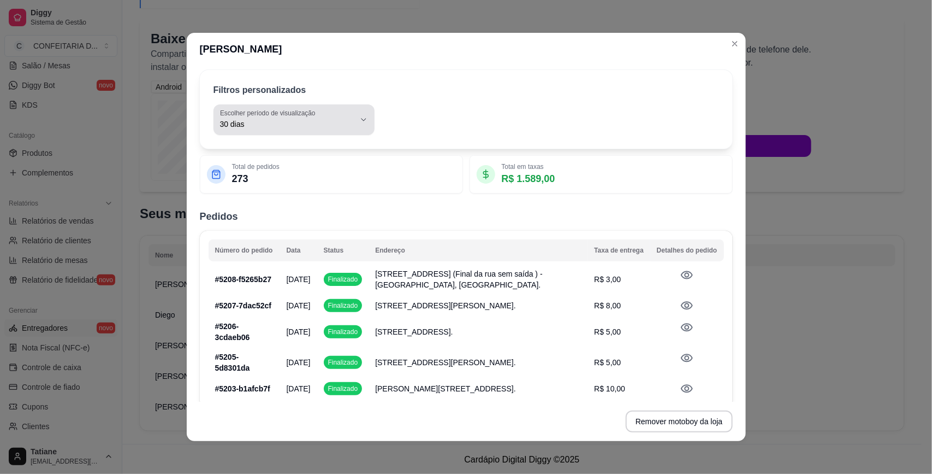
click at [290, 125] on span "30 dias" at bounding box center [287, 124] width 135 height 11
click at [228, 170] on span "Ontem" at bounding box center [282, 168] width 124 height 10
type input "1"
select select "1"
